Goal: Task Accomplishment & Management: Manage account settings

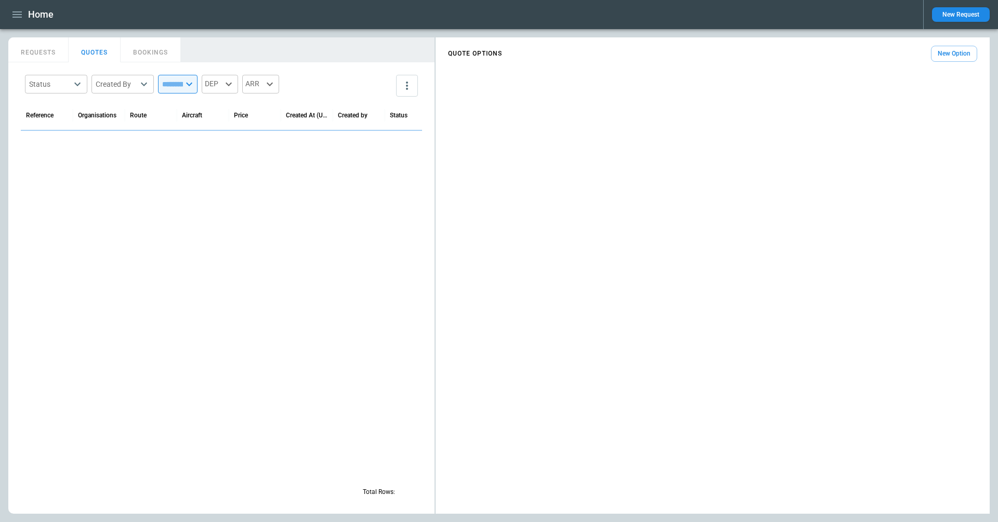
click at [21, 16] on icon "button" at bounding box center [17, 14] width 12 height 12
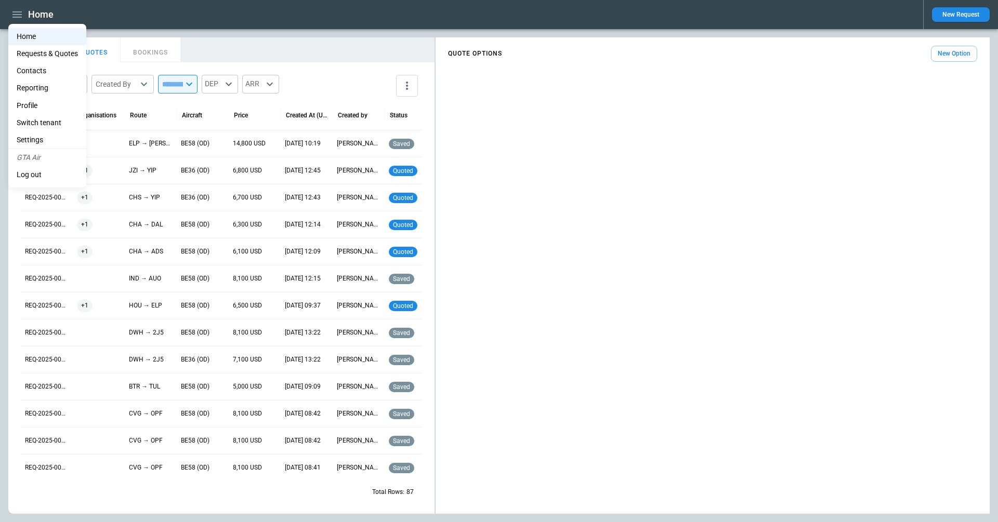
click at [29, 117] on li "Switch tenant" at bounding box center [47, 122] width 78 height 17
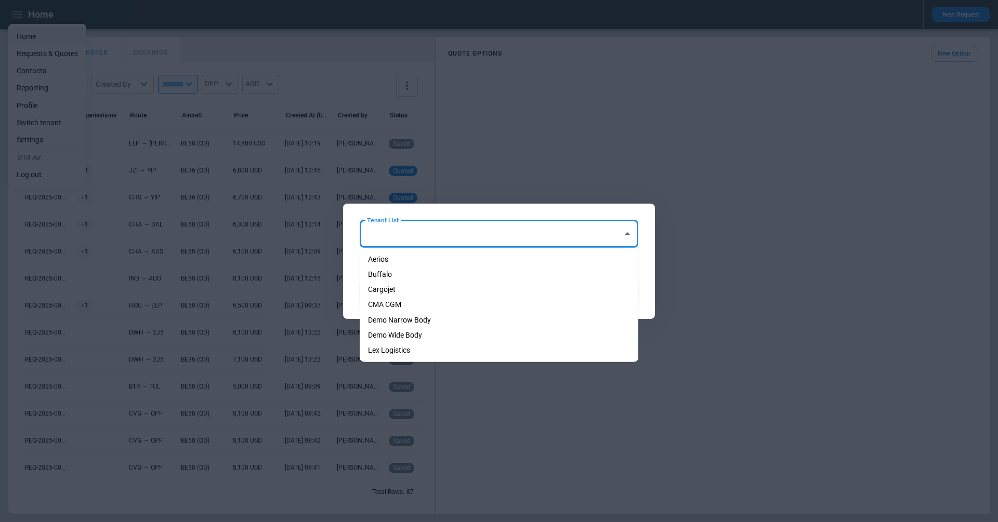
click at [430, 226] on input "Tenant List" at bounding box center [491, 233] width 254 height 18
click at [406, 286] on li "Cargojet" at bounding box center [499, 289] width 279 height 15
type input "********"
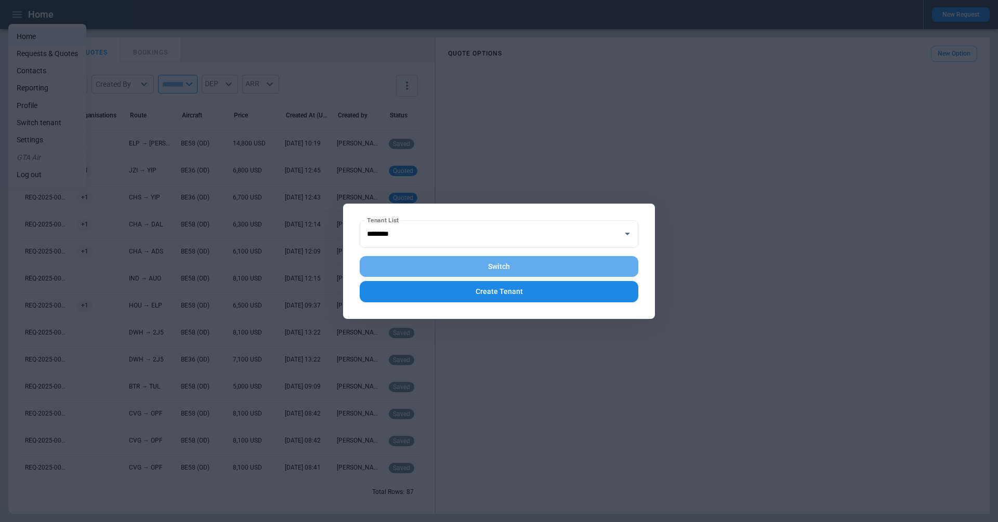
click at [438, 262] on button "Switch" at bounding box center [499, 266] width 279 height 21
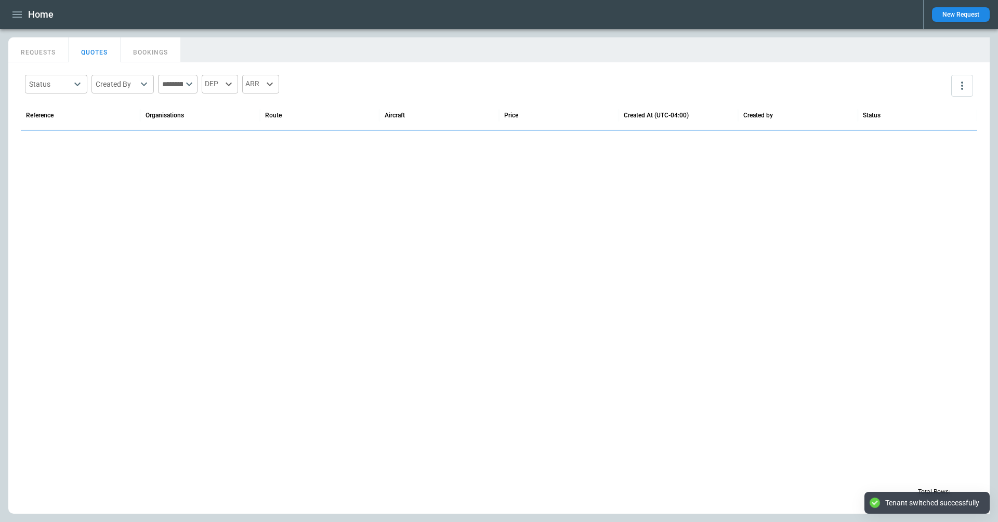
click at [33, 44] on button "REQUESTS" at bounding box center [38, 49] width 60 height 25
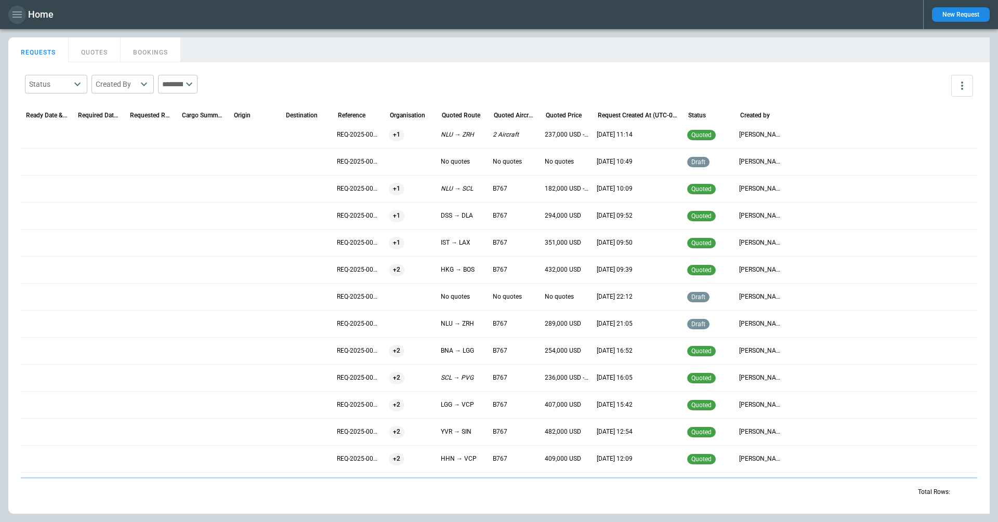
click at [17, 10] on icon "button" at bounding box center [17, 14] width 12 height 12
click at [50, 124] on li "Switch tenant" at bounding box center [47, 122] width 78 height 17
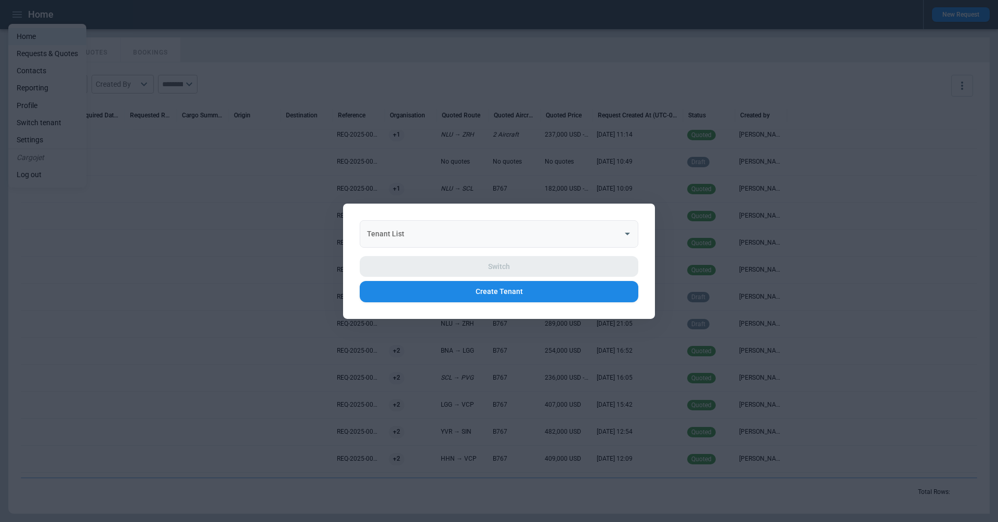
click at [466, 232] on input "Tenant List" at bounding box center [491, 233] width 254 height 18
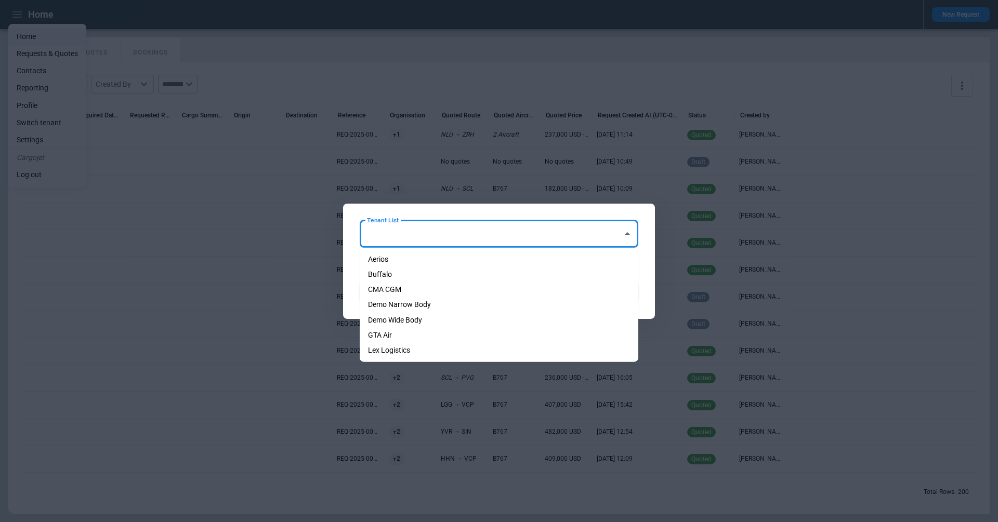
click at [414, 329] on li "GTA Air" at bounding box center [499, 334] width 279 height 15
type input "*******"
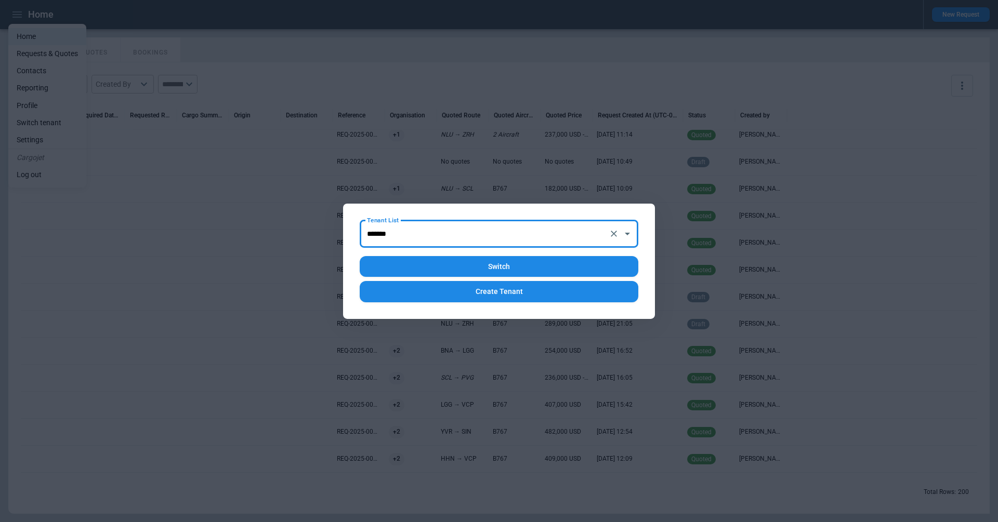
click at [440, 273] on button "Switch" at bounding box center [499, 266] width 279 height 21
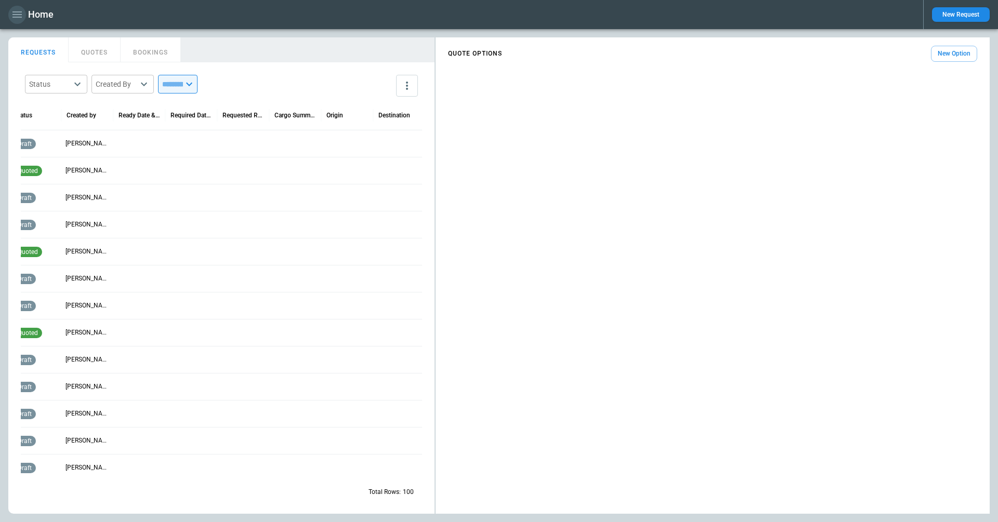
click at [19, 17] on icon "button" at bounding box center [16, 14] width 9 height 6
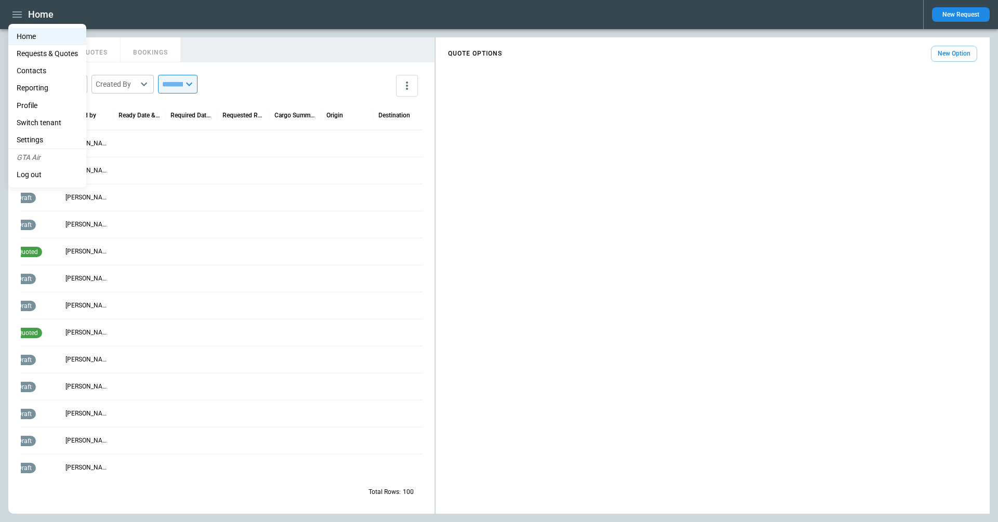
click at [51, 123] on li "Switch tenant" at bounding box center [47, 122] width 78 height 17
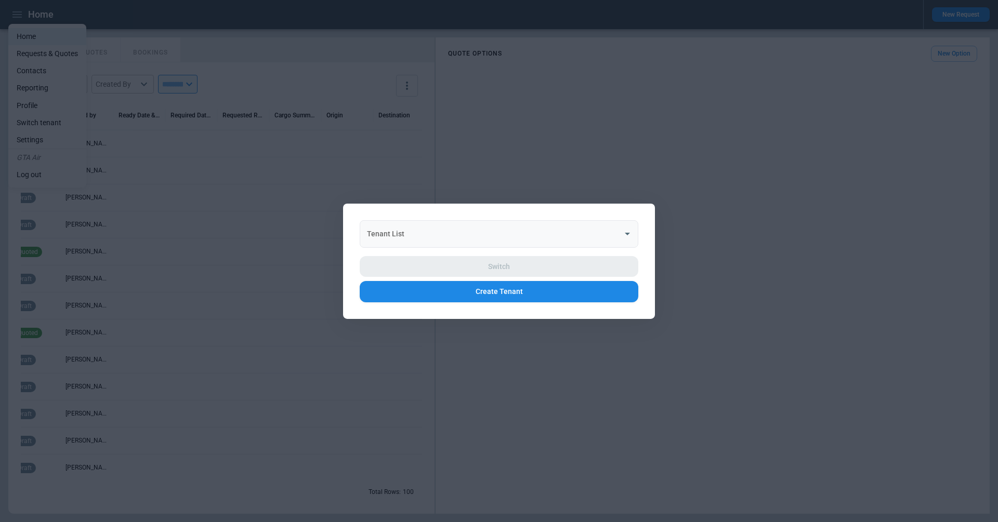
click at [393, 232] on div "Tenant List Tenant List" at bounding box center [499, 234] width 279 height 28
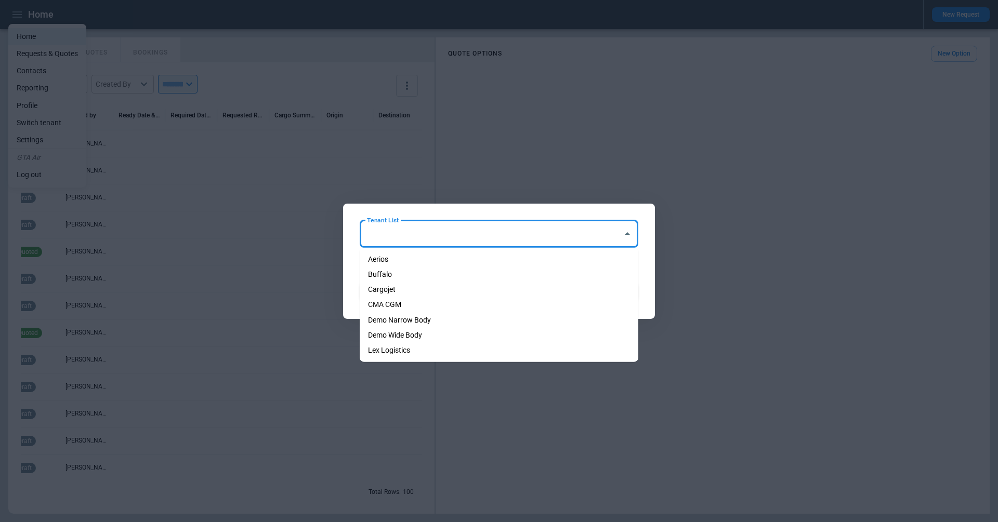
click at [395, 256] on li "Aerios" at bounding box center [499, 259] width 279 height 15
type input "******"
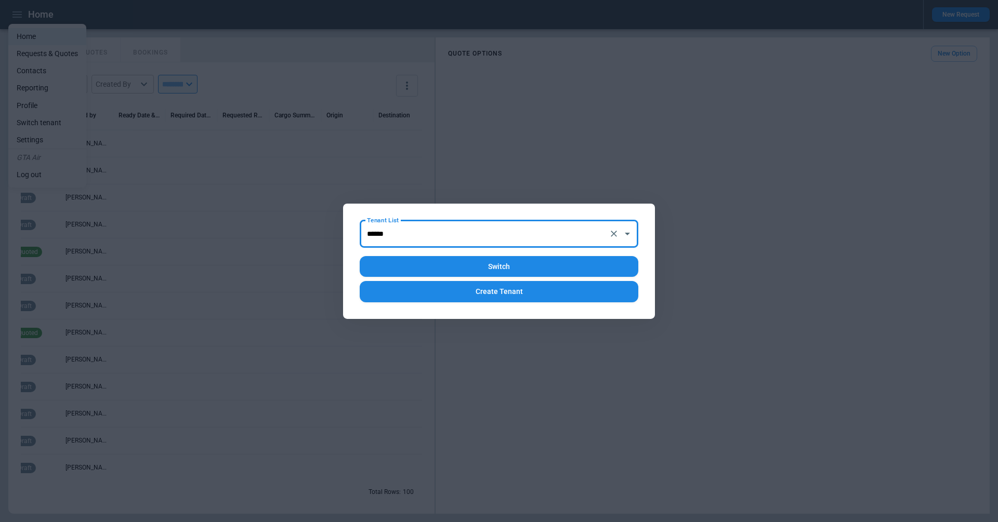
click at [434, 262] on button "Switch" at bounding box center [499, 266] width 279 height 21
